Goal: Information Seeking & Learning: Learn about a topic

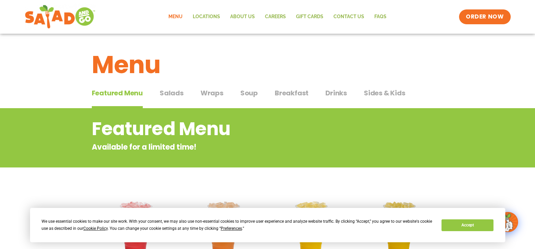
click at [176, 93] on span "Salads" at bounding box center [172, 93] width 24 height 10
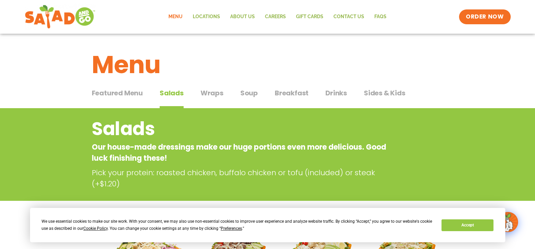
click at [210, 97] on span "Wraps" at bounding box center [211, 93] width 23 height 10
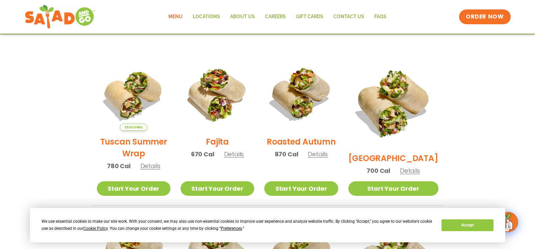
scroll to position [143, 0]
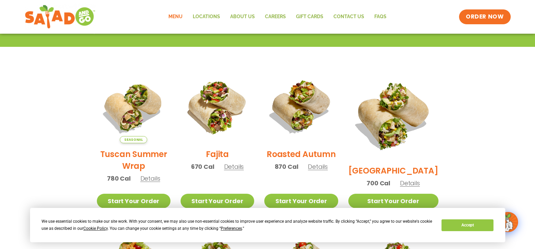
click at [243, 171] on span "Details" at bounding box center [234, 167] width 20 height 8
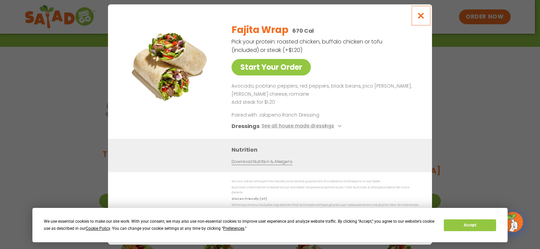
click at [425, 19] on icon "Close modal" at bounding box center [421, 15] width 8 height 7
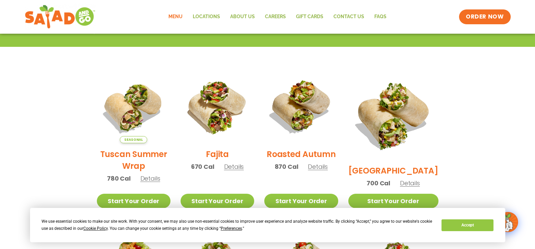
scroll to position [0, 0]
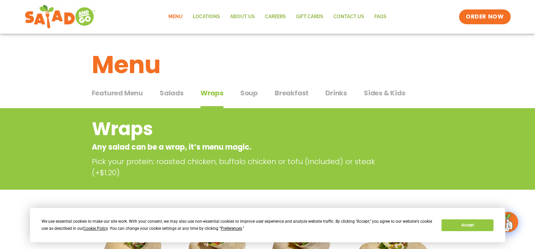
click at [254, 95] on span "Soup" at bounding box center [249, 93] width 18 height 10
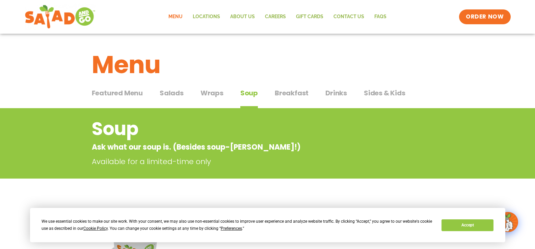
click at [168, 92] on span "Salads" at bounding box center [172, 93] width 24 height 10
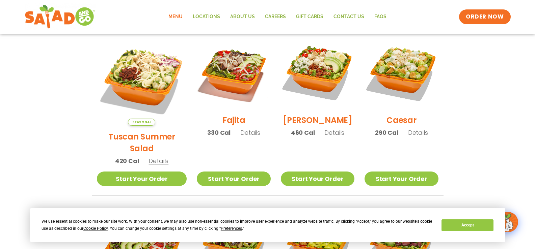
scroll to position [174, 0]
